Goal: Transaction & Acquisition: Book appointment/travel/reservation

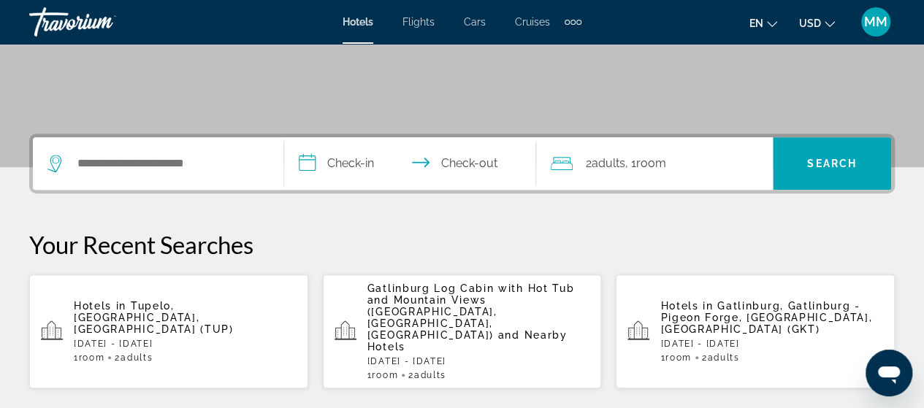
scroll to position [292, 0]
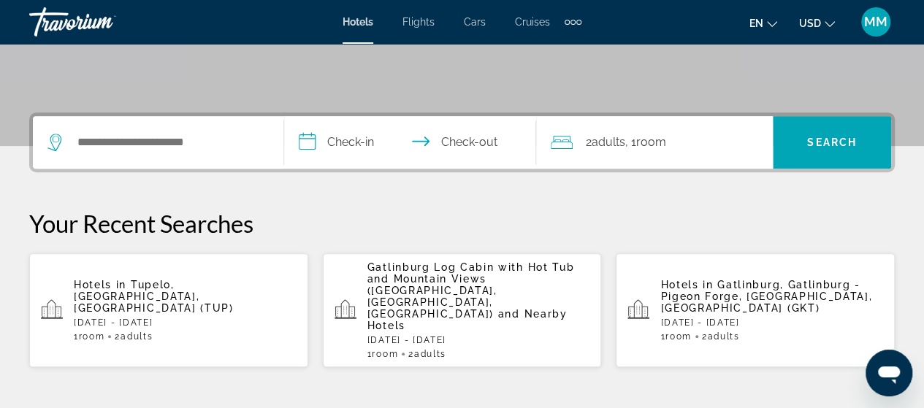
click at [478, 279] on span "Gatlinburg Log Cabin with Hot Tub and Mountain Views ([GEOGRAPHIC_DATA], [GEOGR…" at bounding box center [470, 290] width 207 height 58
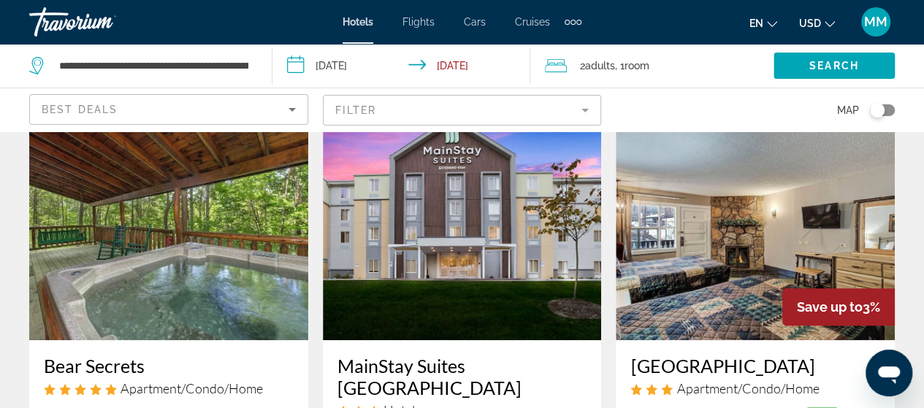
scroll to position [73, 0]
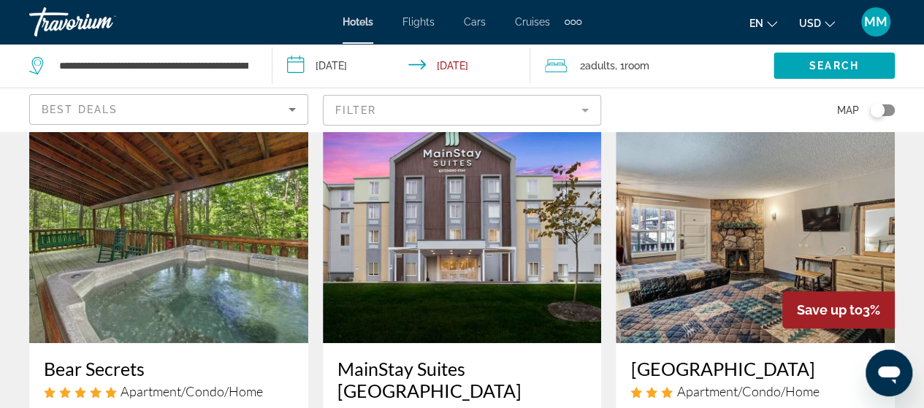
click at [178, 273] on img "Main content" at bounding box center [168, 227] width 279 height 234
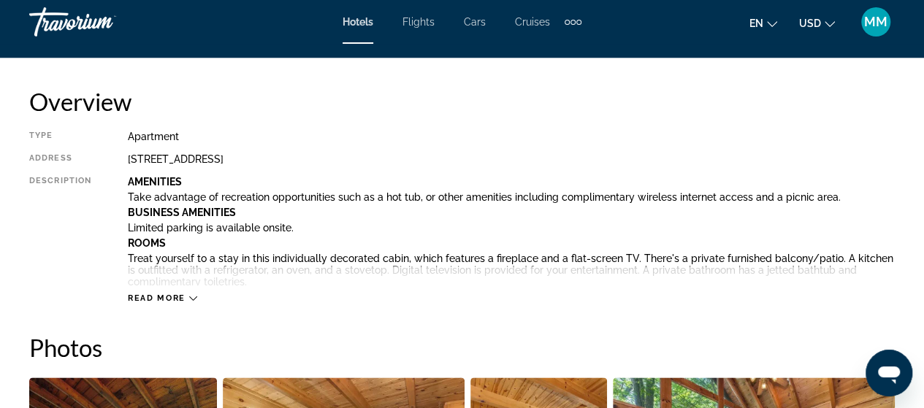
scroll to position [803, 0]
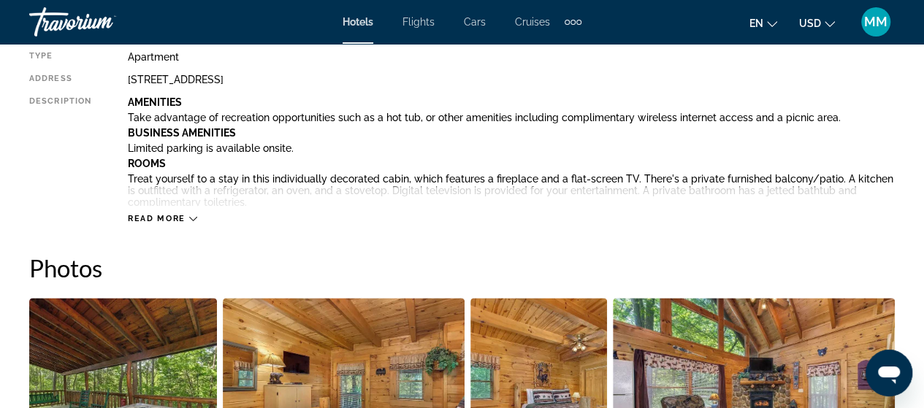
click at [137, 223] on button "Read more" at bounding box center [162, 218] width 69 height 11
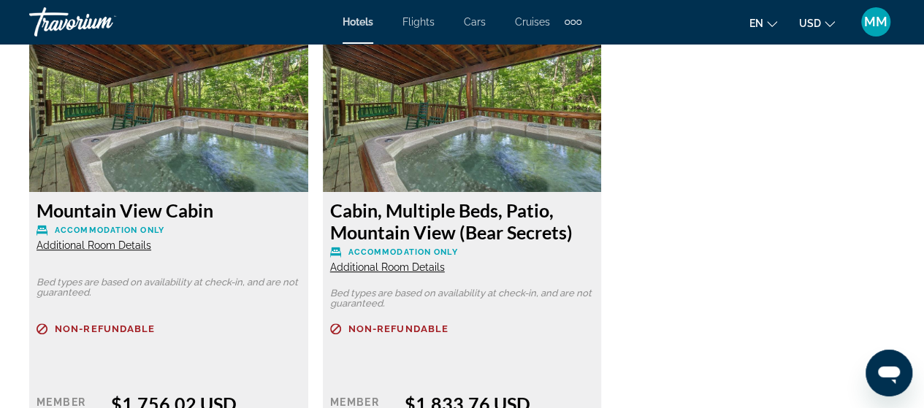
scroll to position [2921, 0]
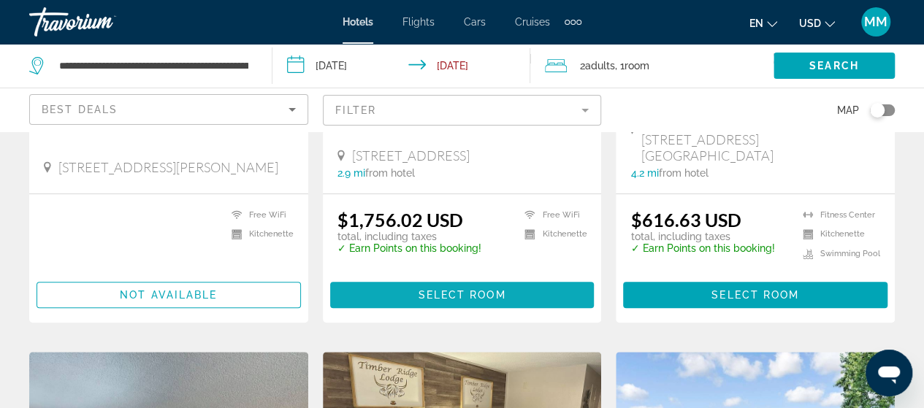
scroll to position [438, 0]
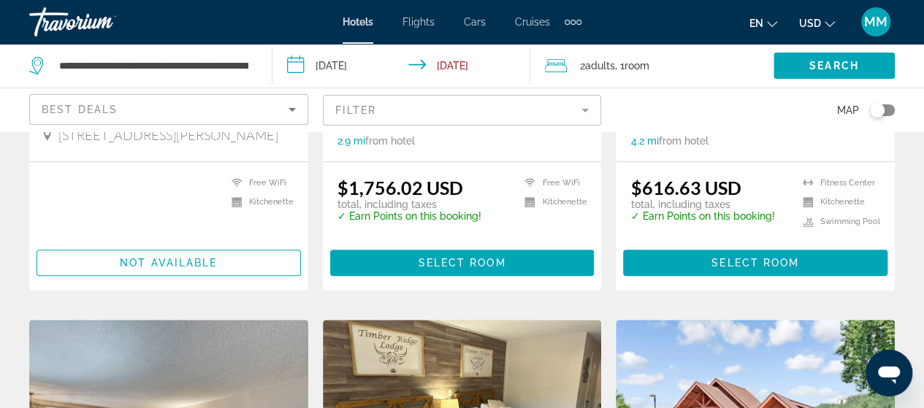
click at [447, 69] on input "**********" at bounding box center [404, 68] width 264 height 48
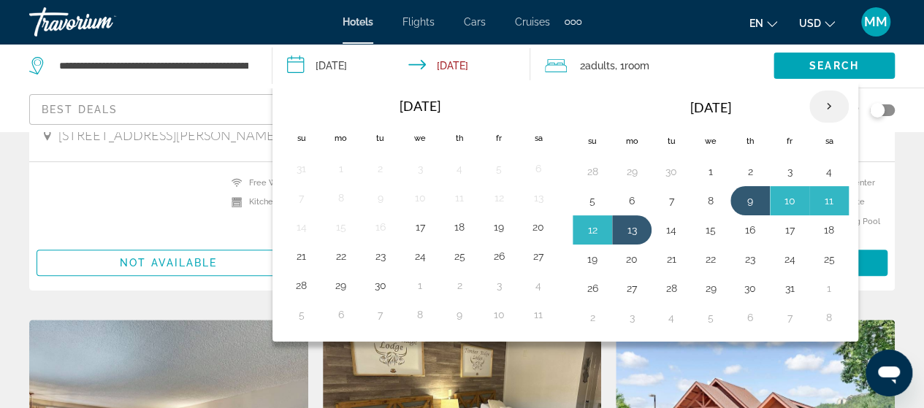
click at [824, 110] on th "Next month" at bounding box center [828, 107] width 39 height 32
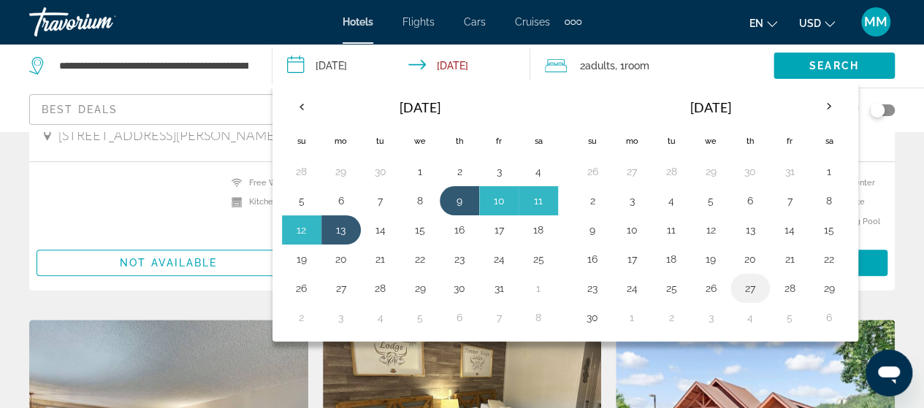
click at [740, 288] on button "27" at bounding box center [749, 288] width 23 height 20
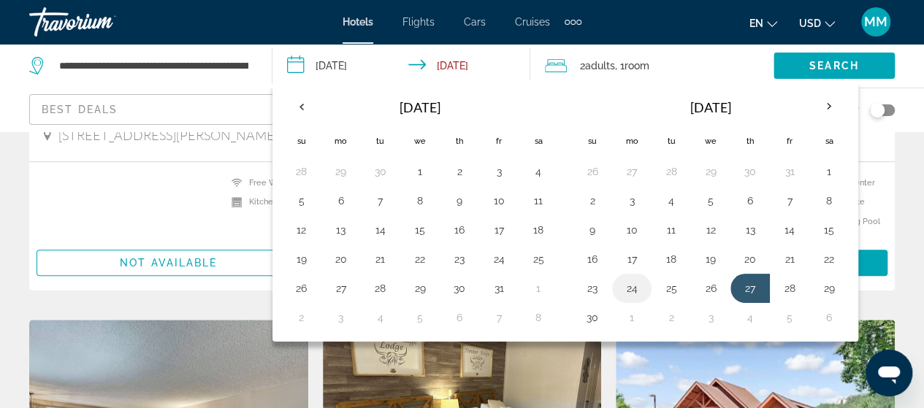
click at [629, 283] on button "24" at bounding box center [631, 288] width 23 height 20
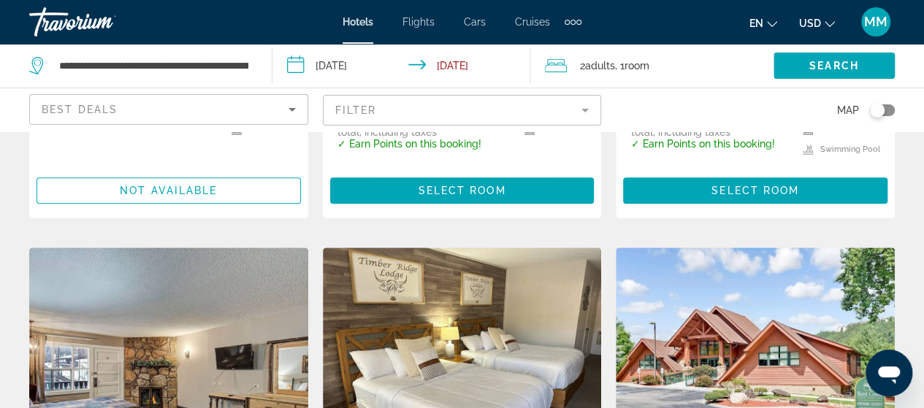
scroll to position [511, 0]
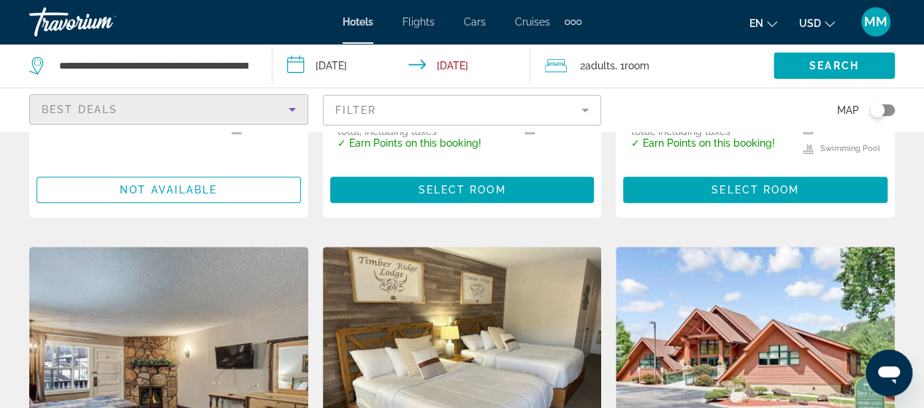
click at [253, 118] on div "Best Deals" at bounding box center [165, 110] width 247 height 18
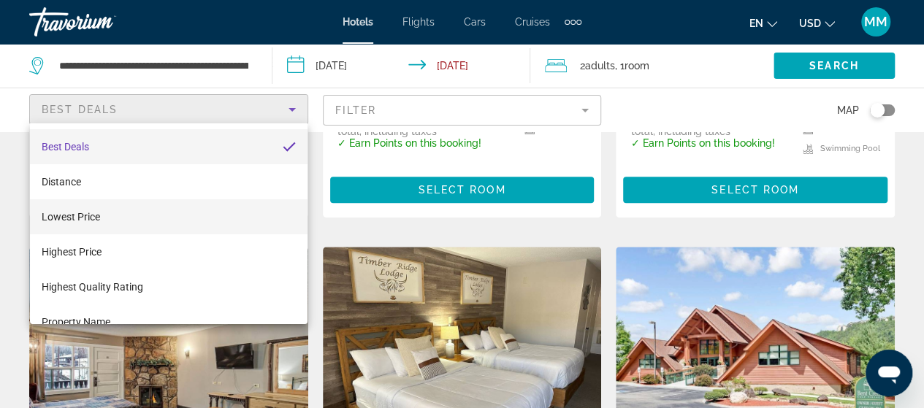
click at [190, 217] on mat-option "Lowest Price" at bounding box center [169, 216] width 278 height 35
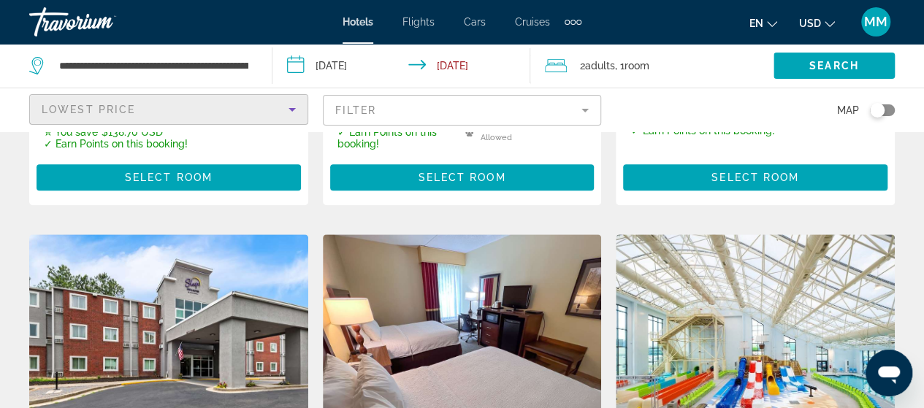
scroll to position [511, 0]
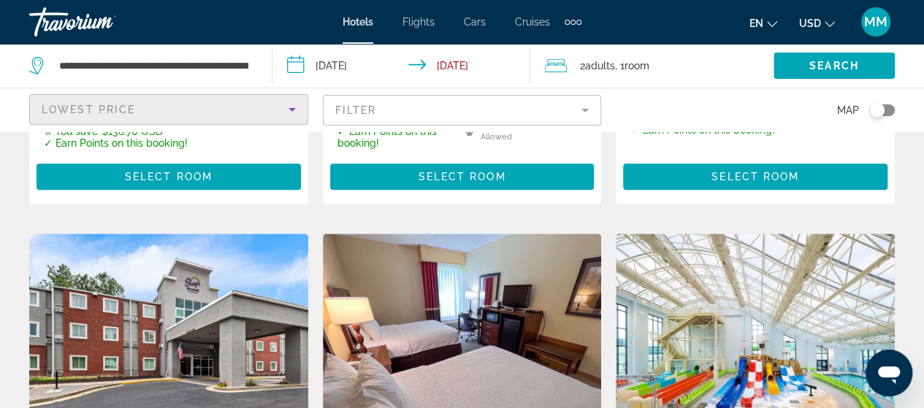
click at [689, 73] on div "2 Adult Adults , 1 Room rooms" at bounding box center [659, 66] width 229 height 20
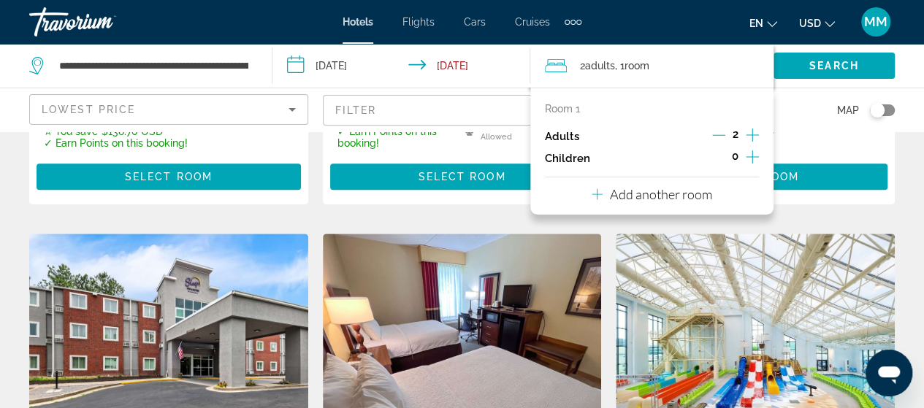
click at [749, 136] on icon "Increment adults" at bounding box center [752, 135] width 13 height 18
click at [749, 137] on icon "Increment adults" at bounding box center [752, 135] width 13 height 18
click at [752, 132] on icon "Increment adults" at bounding box center [752, 135] width 13 height 13
click at [734, 161] on span "0" at bounding box center [735, 156] width 7 height 12
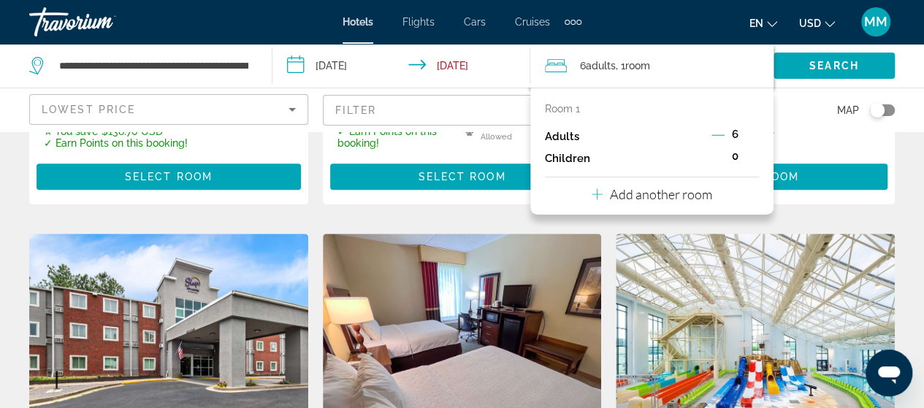
click at [689, 201] on p "Add another room" at bounding box center [661, 194] width 102 height 16
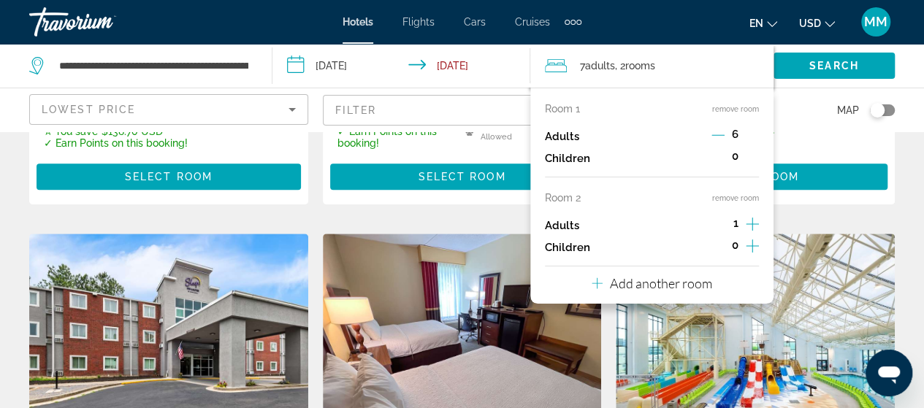
click at [719, 136] on icon "Decrement adults" at bounding box center [717, 135] width 13 height 13
click at [719, 136] on icon "Decrement adults" at bounding box center [718, 135] width 13 height 13
click at [748, 222] on icon "Increment adults" at bounding box center [752, 224] width 13 height 18
click at [747, 220] on icon "Increment adults" at bounding box center [752, 224] width 13 height 18
click at [754, 156] on icon "Increment children" at bounding box center [752, 156] width 13 height 13
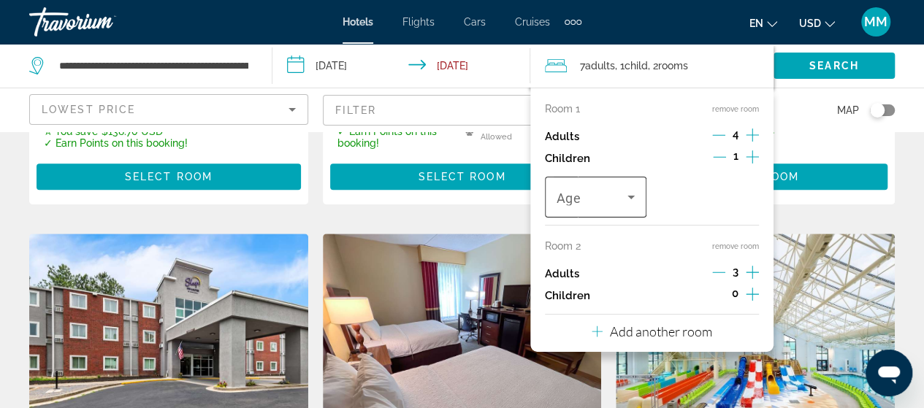
click at [635, 195] on icon "Travelers: 7 adults, 1 child" at bounding box center [631, 197] width 18 height 18
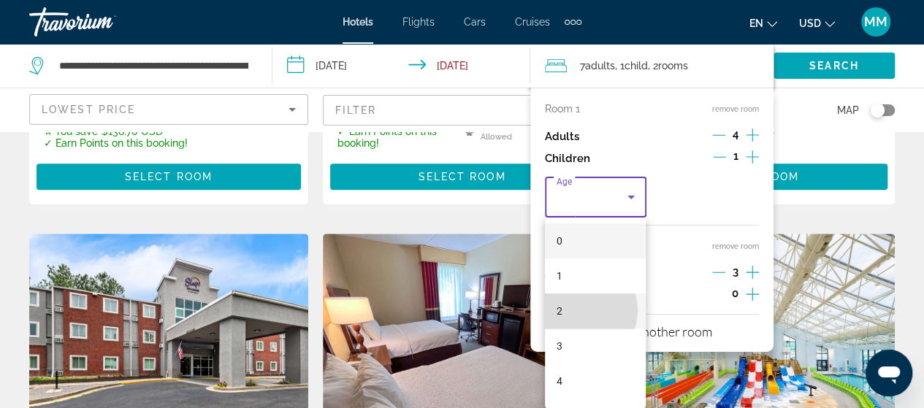
click at [578, 310] on mat-option "2" at bounding box center [596, 311] width 102 height 35
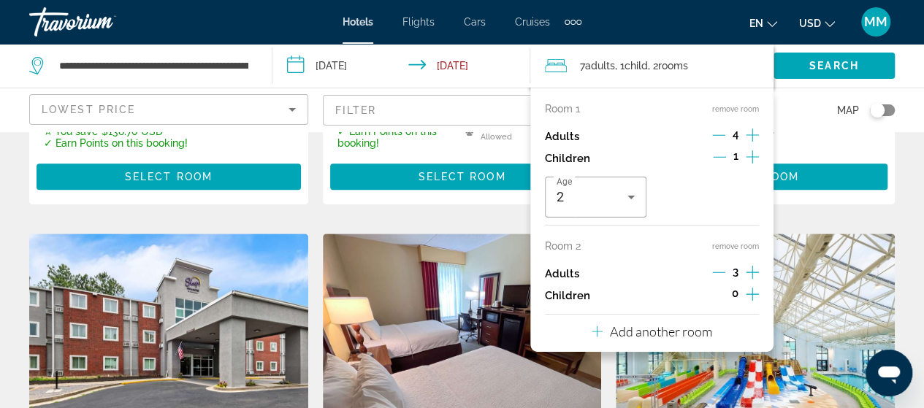
click at [753, 156] on icon "Increment children" at bounding box center [752, 157] width 13 height 18
click at [746, 196] on icon "Travelers: 7 adults, 2 children" at bounding box center [744, 197] width 18 height 18
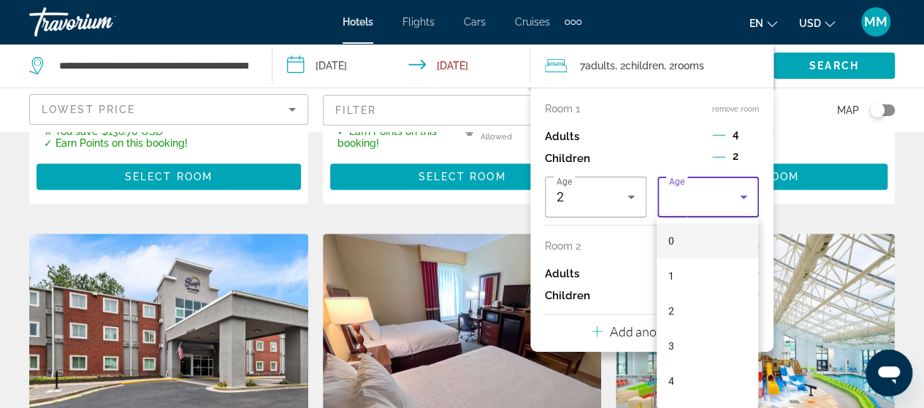
click at [681, 378] on mat-option "4" at bounding box center [708, 381] width 102 height 35
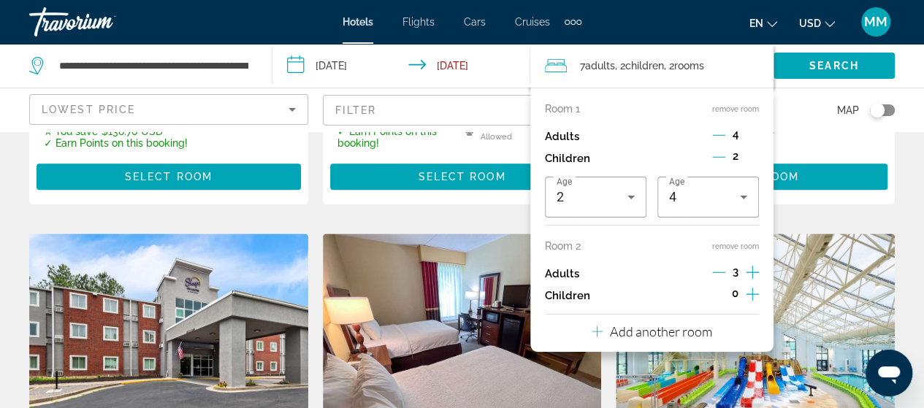
click at [751, 291] on icon "Increment children" at bounding box center [752, 295] width 13 height 18
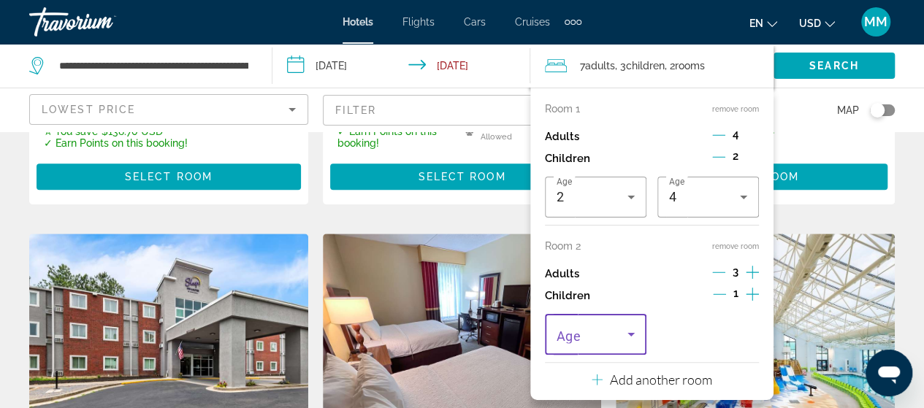
click at [630, 332] on icon "Travelers: 7 adults, 3 children" at bounding box center [631, 335] width 18 height 18
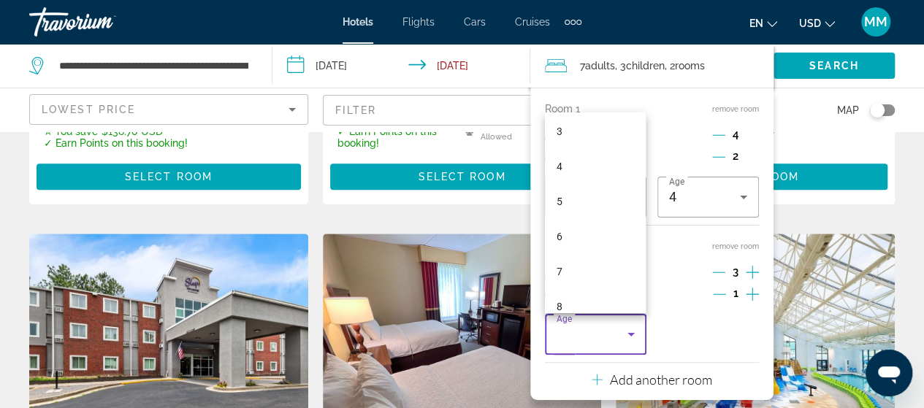
scroll to position [112, 0]
click at [587, 199] on mat-option "5" at bounding box center [596, 199] width 102 height 35
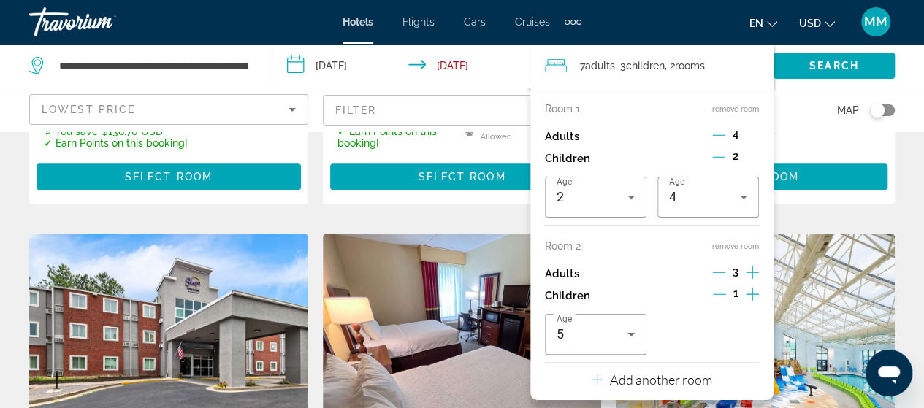
click at [753, 294] on icon "Increment children" at bounding box center [752, 295] width 13 height 18
click at [700, 345] on div "Travelers: 7 adults, 4 children" at bounding box center [708, 334] width 78 height 41
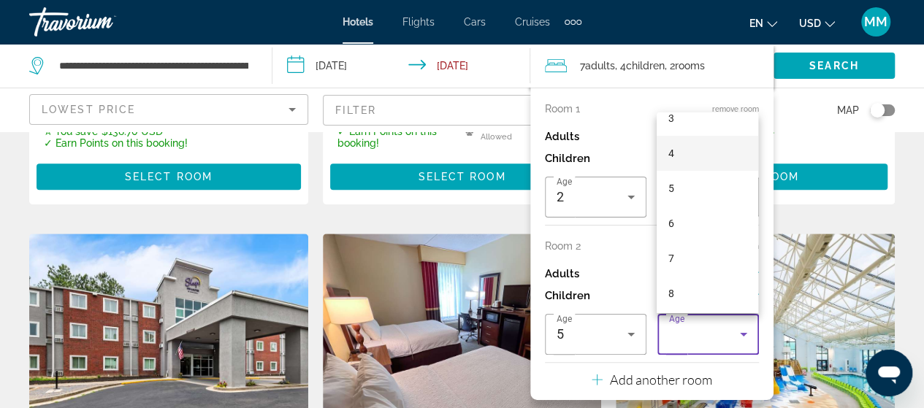
scroll to position [146, 0]
click at [703, 232] on mat-option "7" at bounding box center [708, 235] width 102 height 35
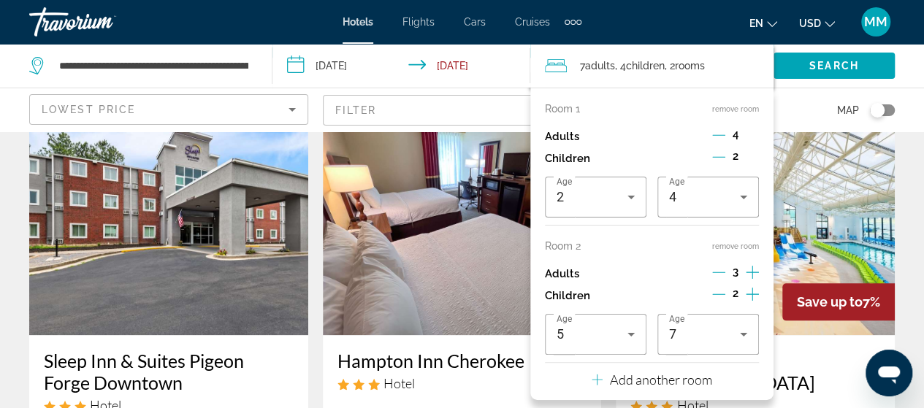
scroll to position [657, 0]
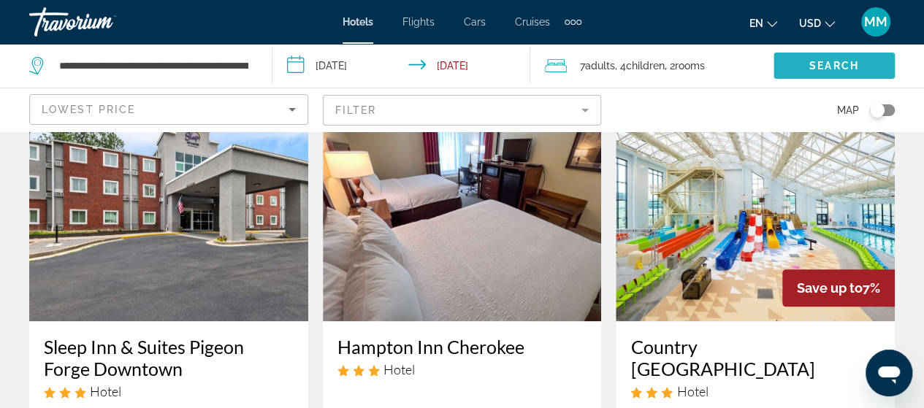
click at [835, 62] on span "Search" at bounding box center [834, 66] width 50 height 12
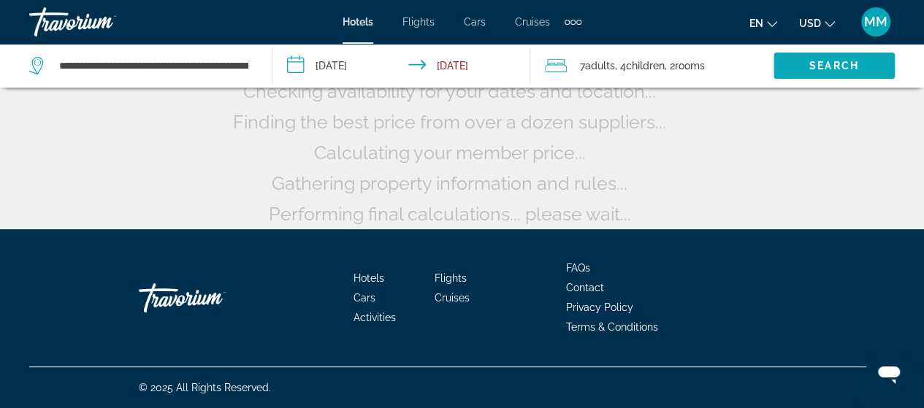
scroll to position [180, 0]
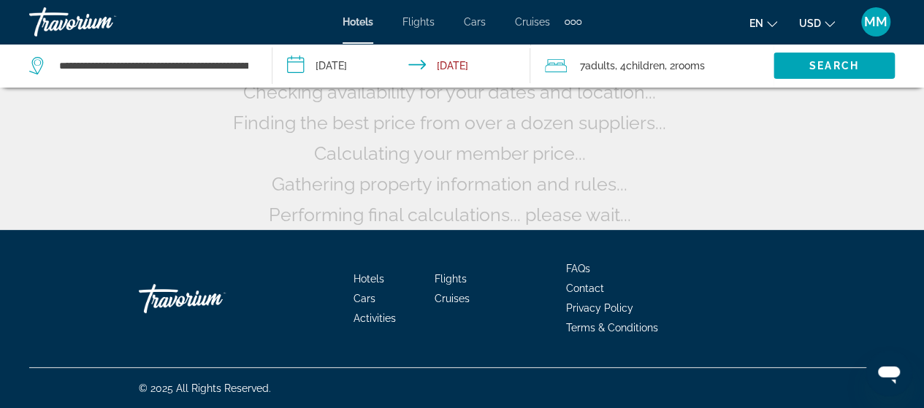
click at [464, 62] on input "**********" at bounding box center [404, 68] width 264 height 48
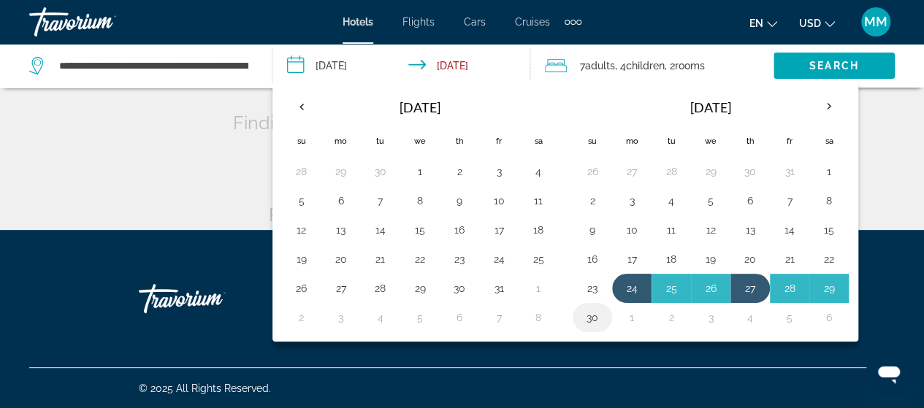
click at [590, 318] on button "30" at bounding box center [592, 317] width 23 height 20
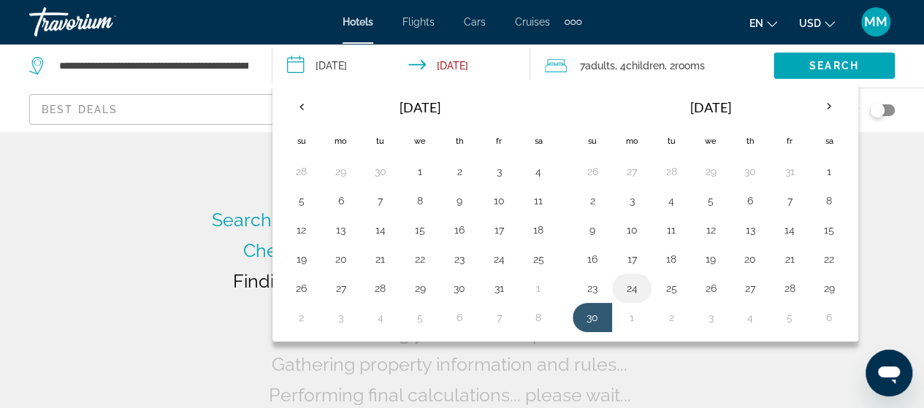
click at [635, 284] on button "24" at bounding box center [631, 288] width 23 height 20
type input "**********"
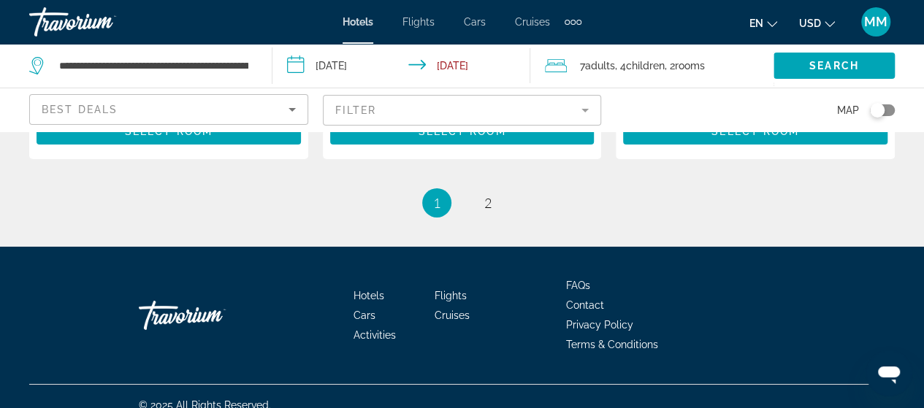
scroll to position [2425, 0]
